Goal: Obtain resource: Download file/media

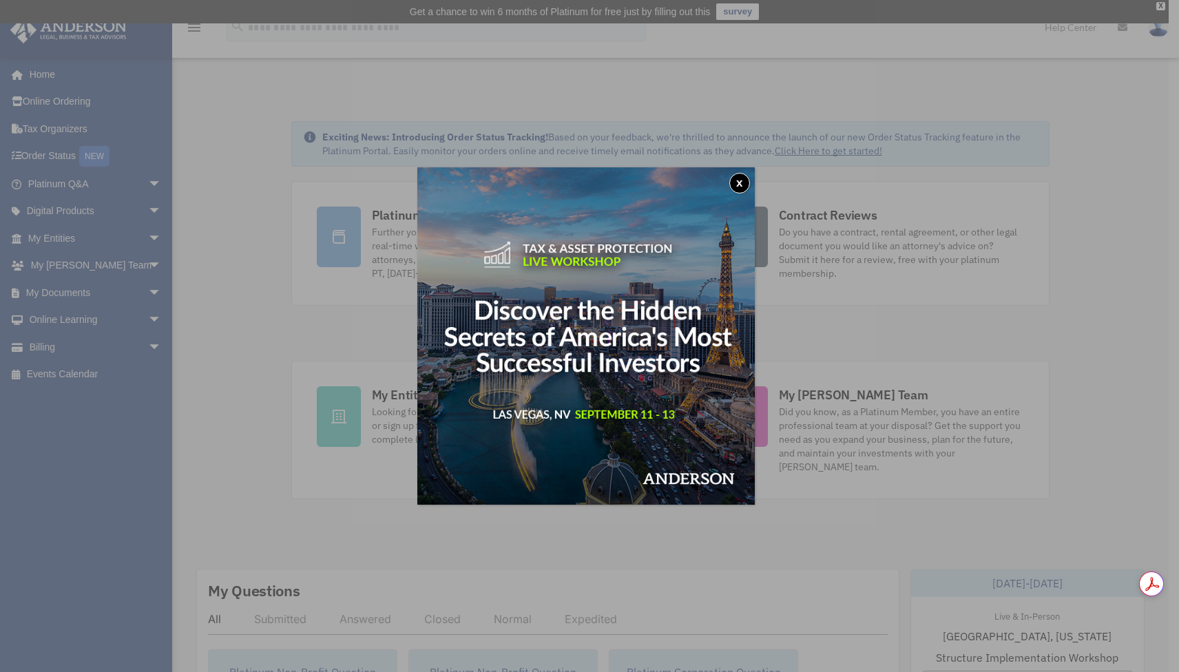
click at [750, 175] on img at bounding box center [585, 335] width 337 height 337
click at [746, 180] on button "x" at bounding box center [739, 183] width 21 height 21
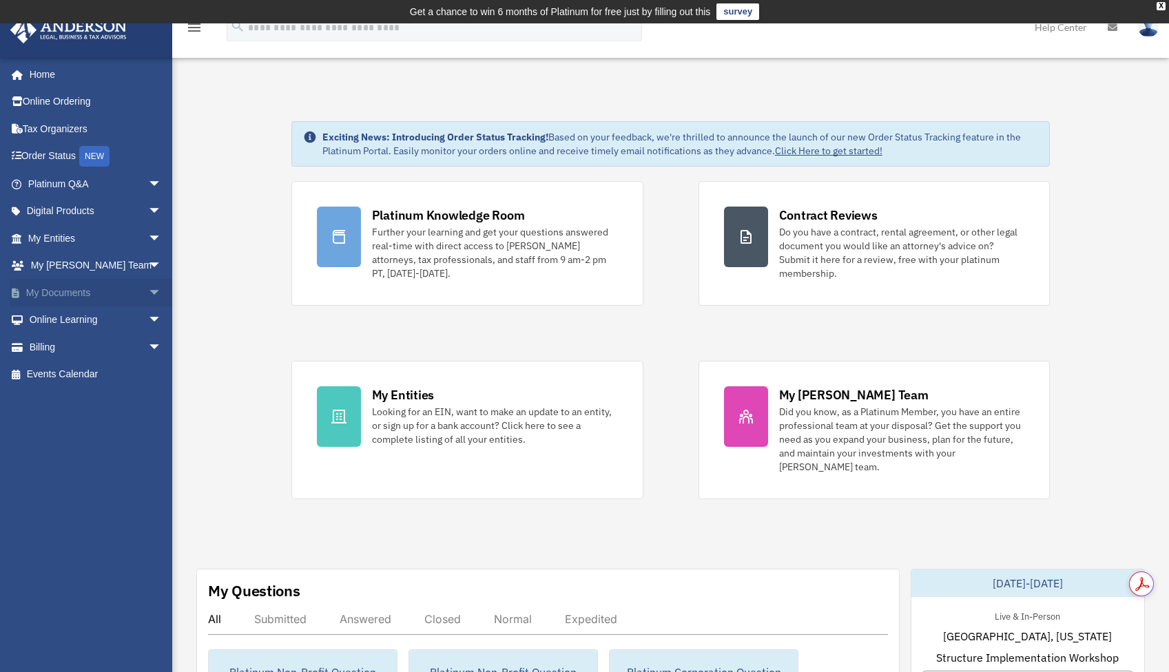
click at [148, 294] on span "arrow_drop_down" at bounding box center [162, 293] width 28 height 28
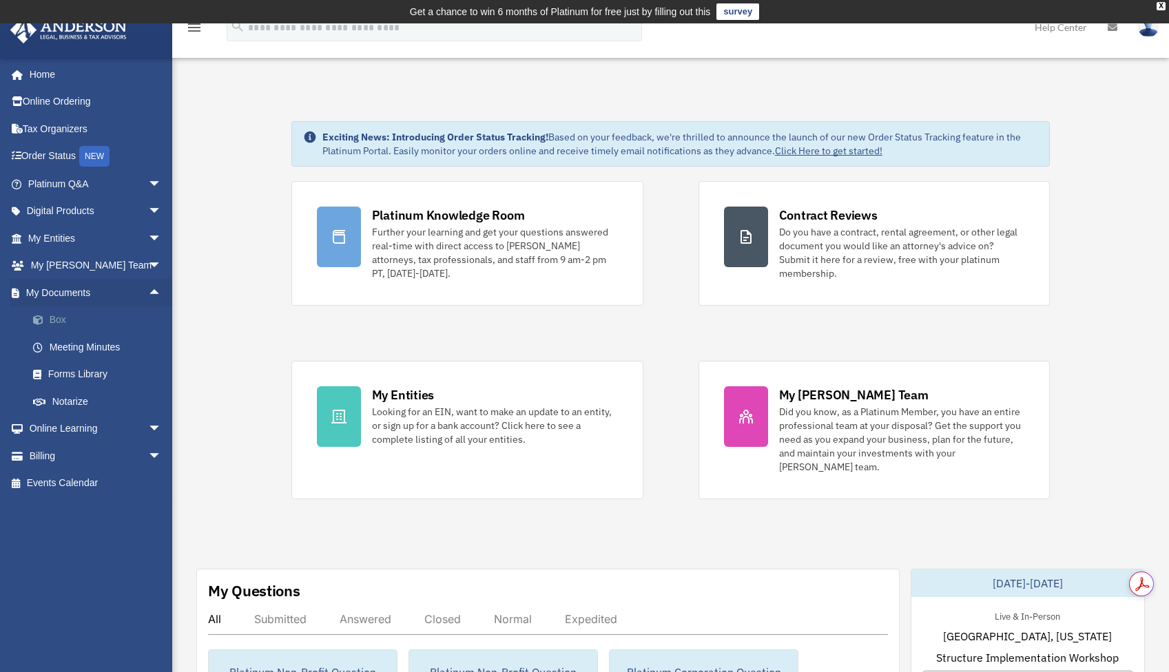
click at [52, 322] on link "Box" at bounding box center [100, 320] width 163 height 28
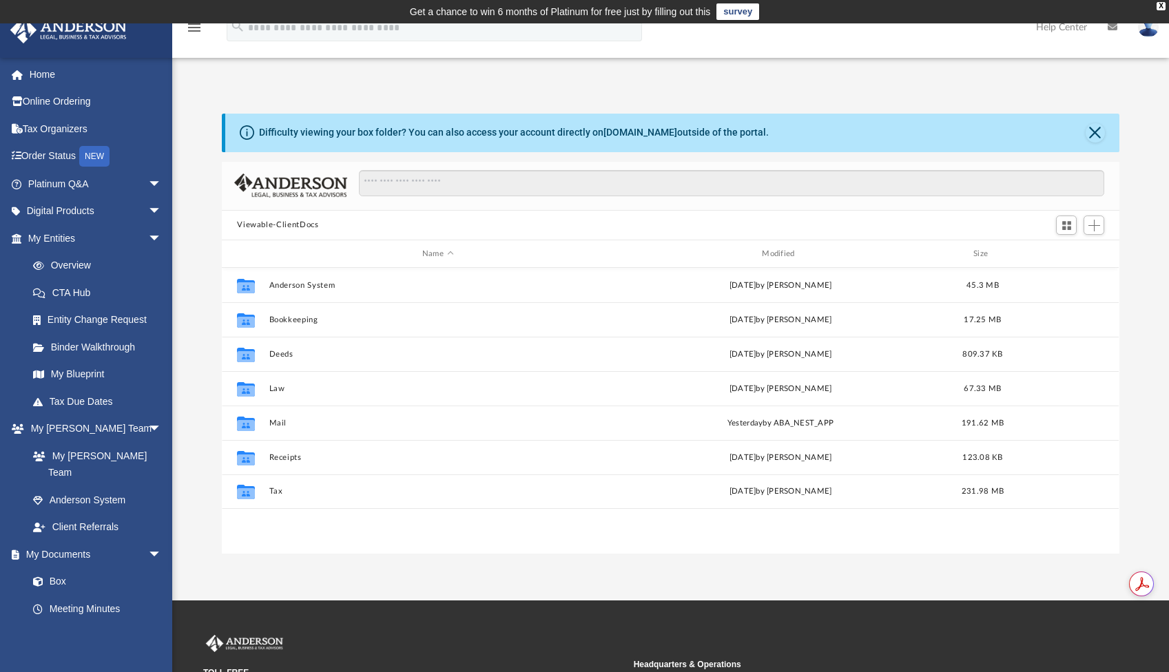
scroll to position [302, 886]
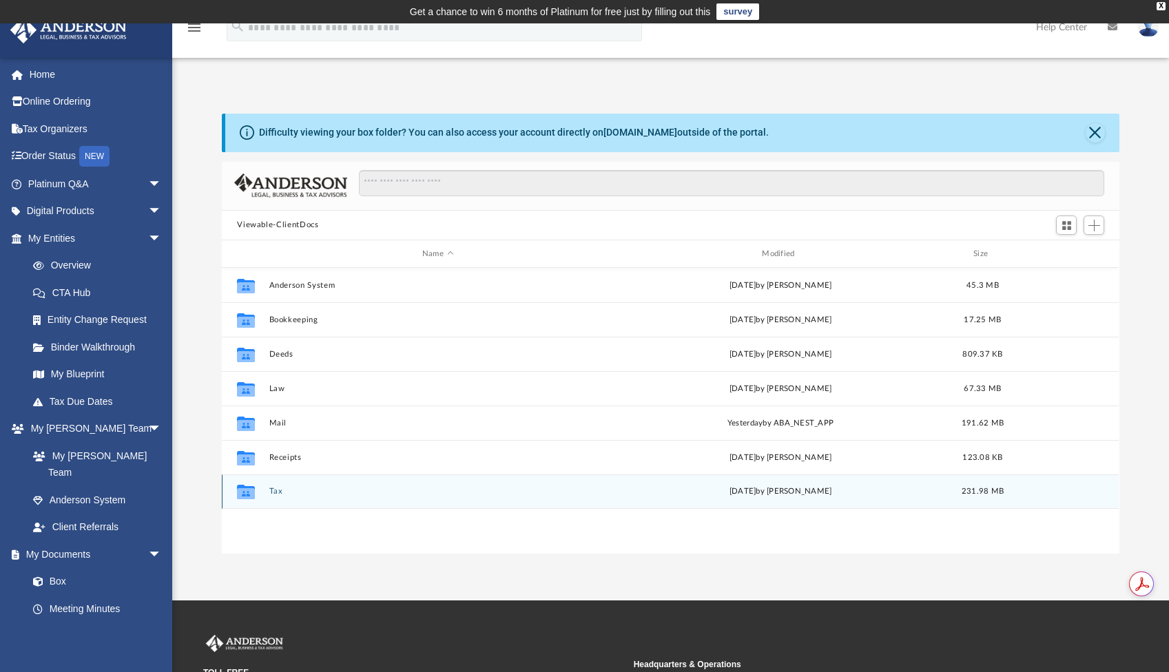
click at [278, 485] on div "Collaborated Folder Tax [DATE] by [PERSON_NAME] 231.98 MB" at bounding box center [670, 491] width 897 height 34
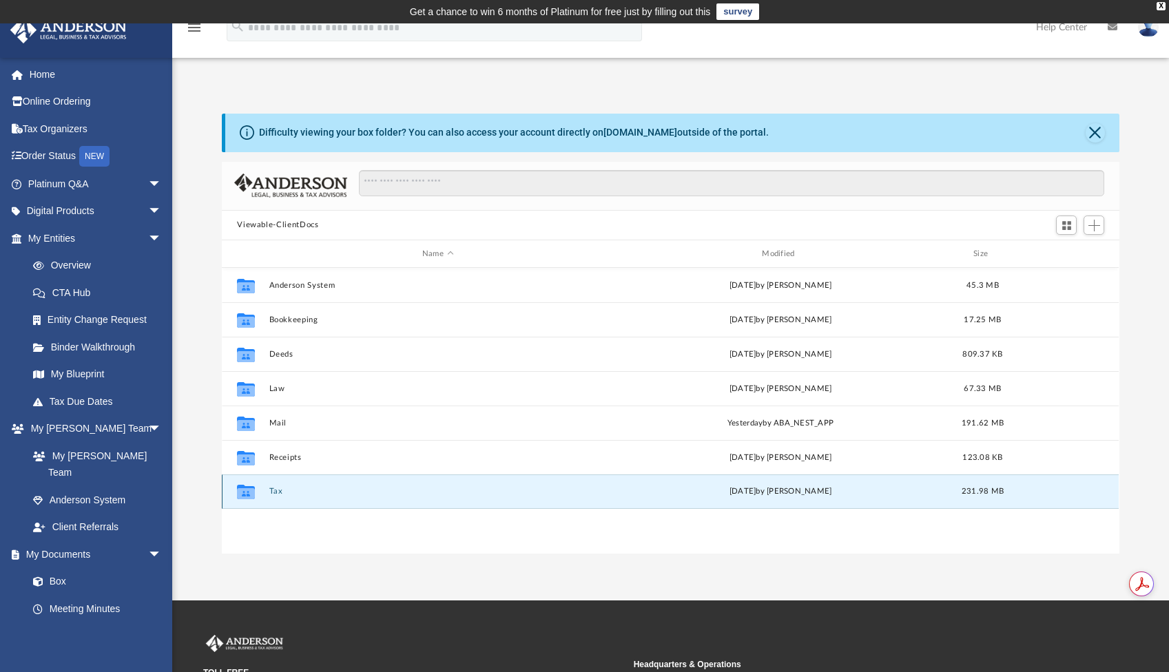
click at [279, 491] on button "Tax" at bounding box center [437, 492] width 337 height 9
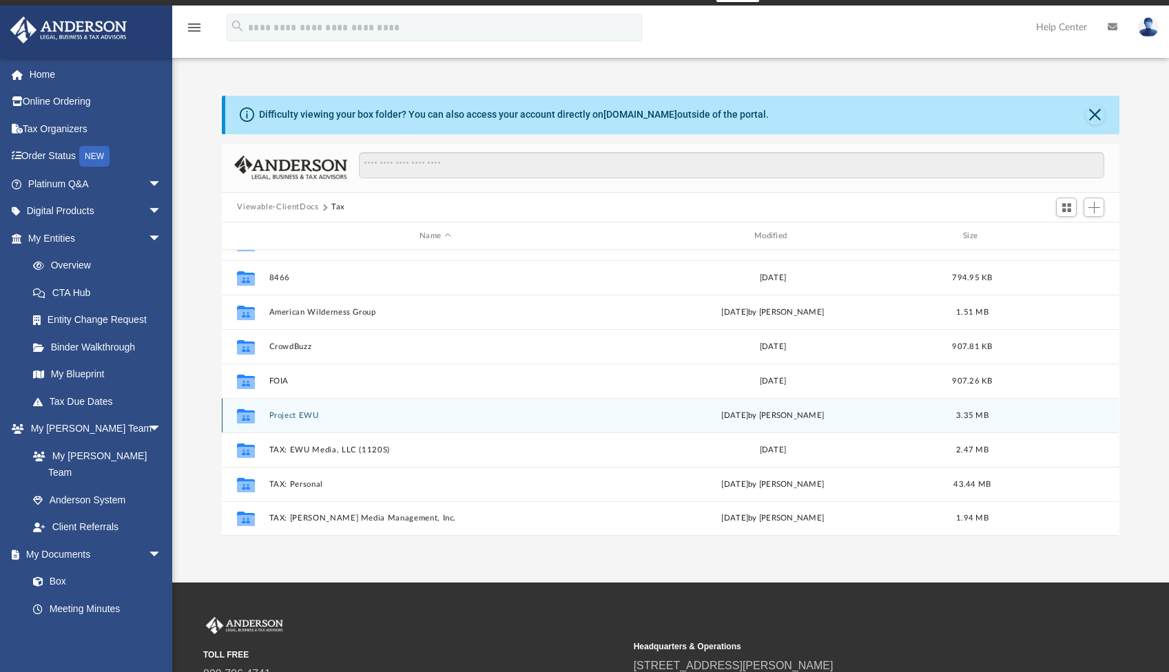
scroll to position [36, 0]
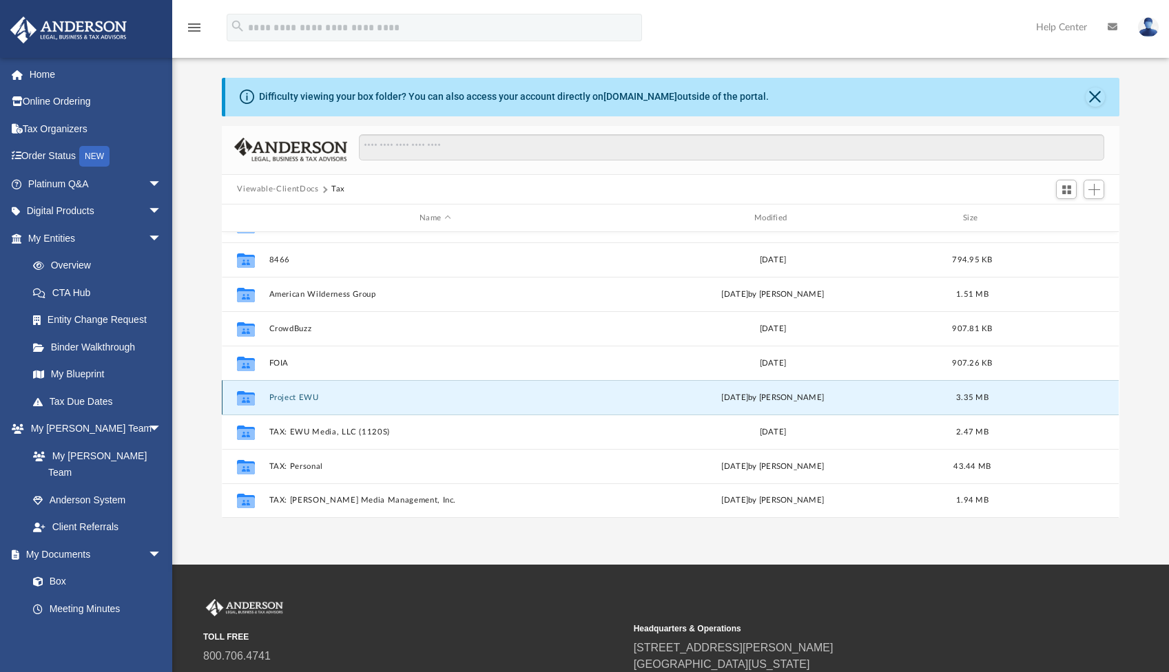
click at [289, 397] on button "Project EWU" at bounding box center [435, 397] width 332 height 9
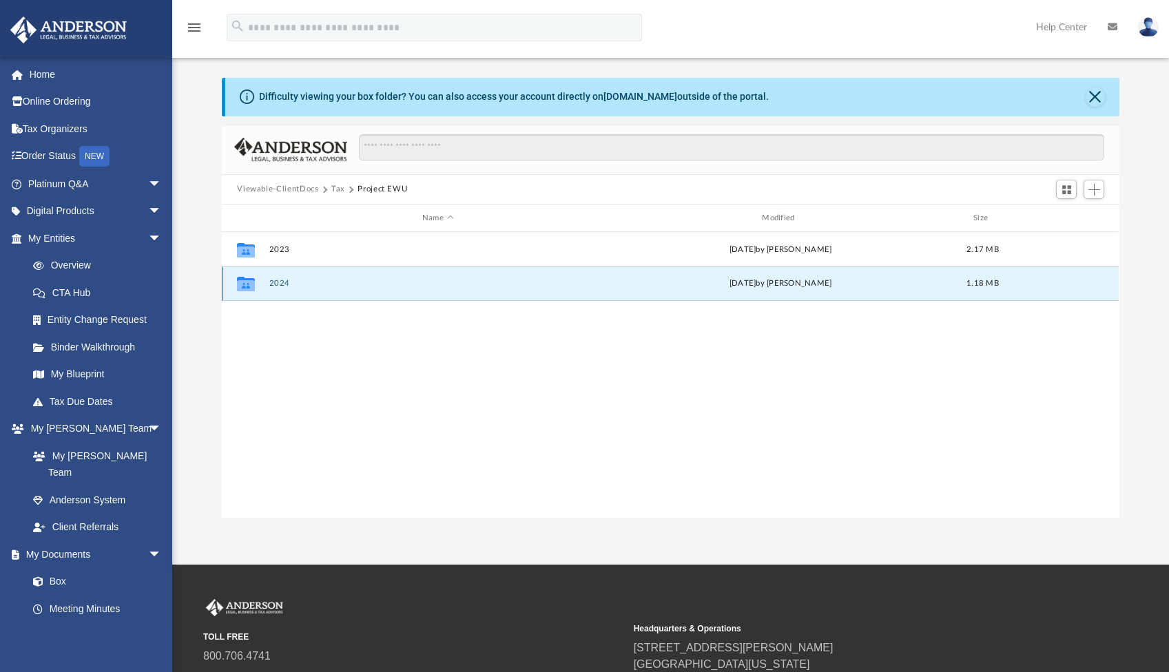
click at [278, 286] on button "2024" at bounding box center [437, 284] width 337 height 9
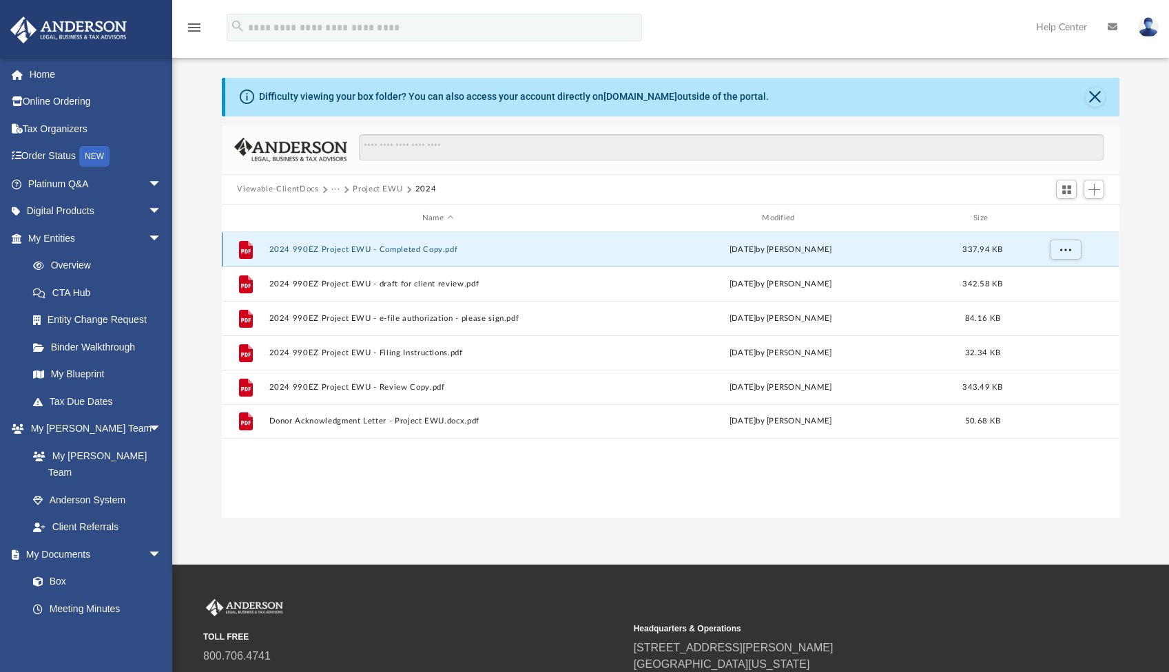
click at [346, 247] on button "2024 990EZ Project EWU - Completed Copy.pdf" at bounding box center [437, 249] width 337 height 9
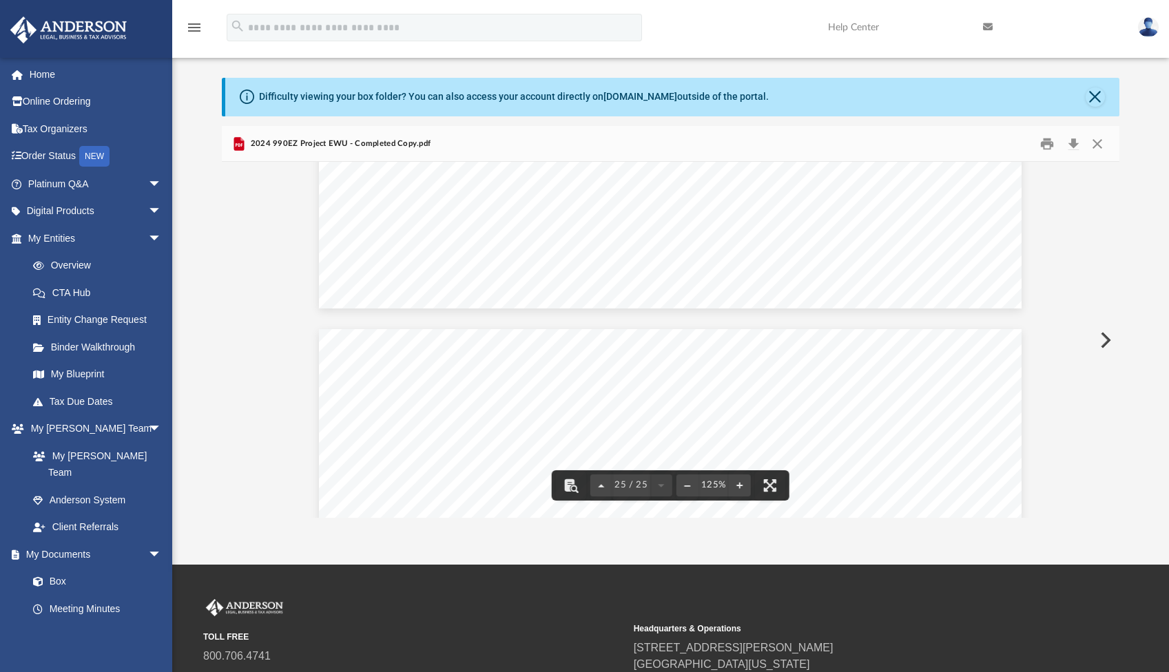
scroll to position [22077, 0]
